Goal: Learn about a topic

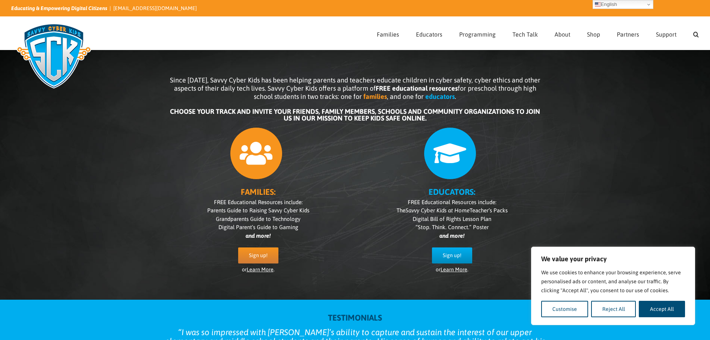
click at [583, 180] on div "Since 2007, Savvy Cyber Kids has been helping parents and teachers educate chil…" at bounding box center [355, 169] width 710 height 261
click at [668, 308] on button "Accept All" at bounding box center [662, 308] width 46 height 16
checkbox input "true"
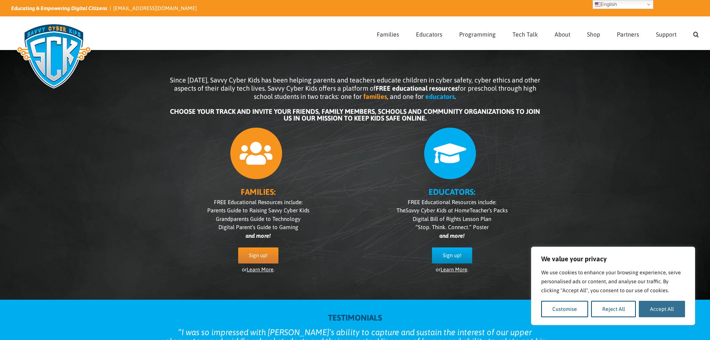
checkbox input "true"
